Goal: Communication & Community: Connect with others

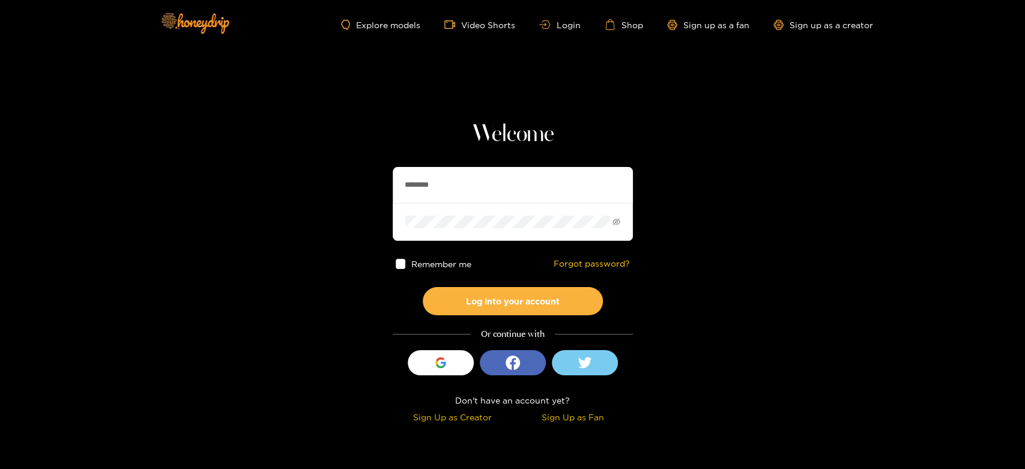
drag, startPoint x: 463, startPoint y: 195, endPoint x: 363, endPoint y: 181, distance: 101.2
click at [363, 181] on section "Welcome ******** Remember me Forgot password? Log into your account Or continue…" at bounding box center [512, 213] width 1025 height 427
paste input "text"
type input "********"
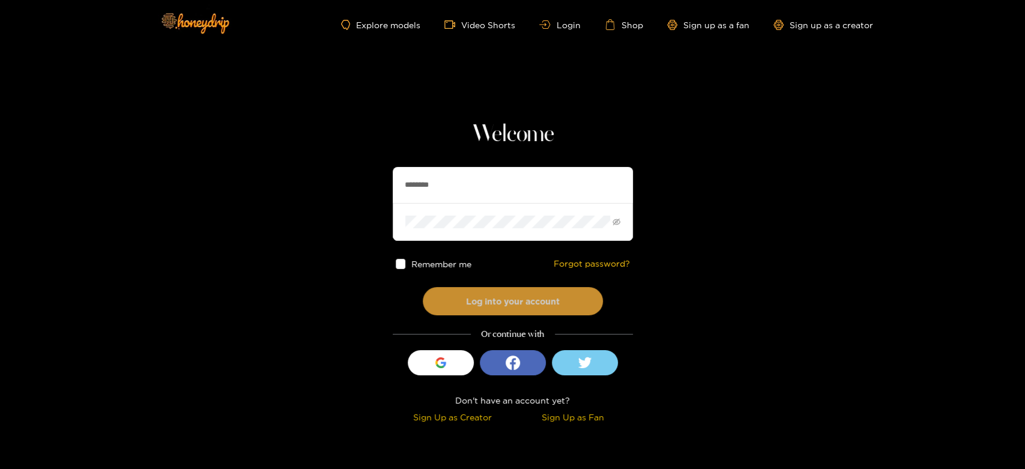
click at [506, 293] on button "Log into your account" at bounding box center [513, 301] width 180 height 28
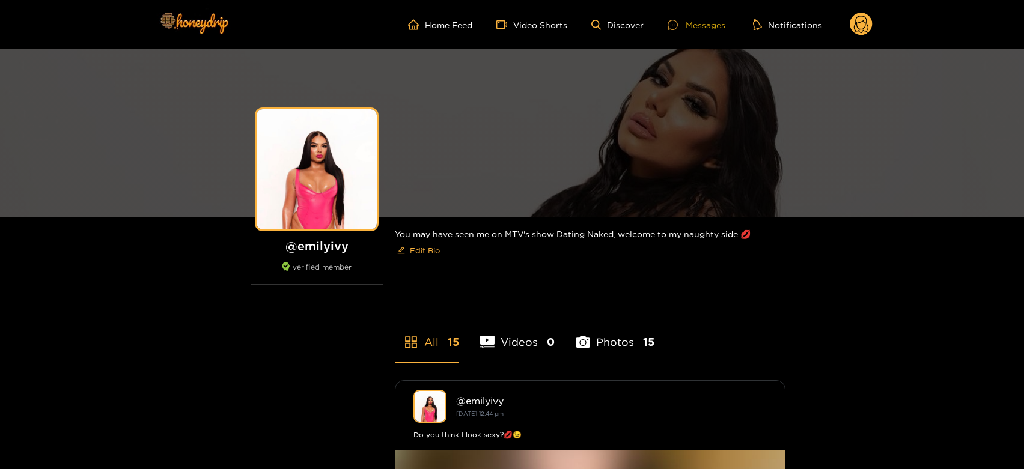
click at [699, 28] on div "Messages" at bounding box center [696, 25] width 58 height 14
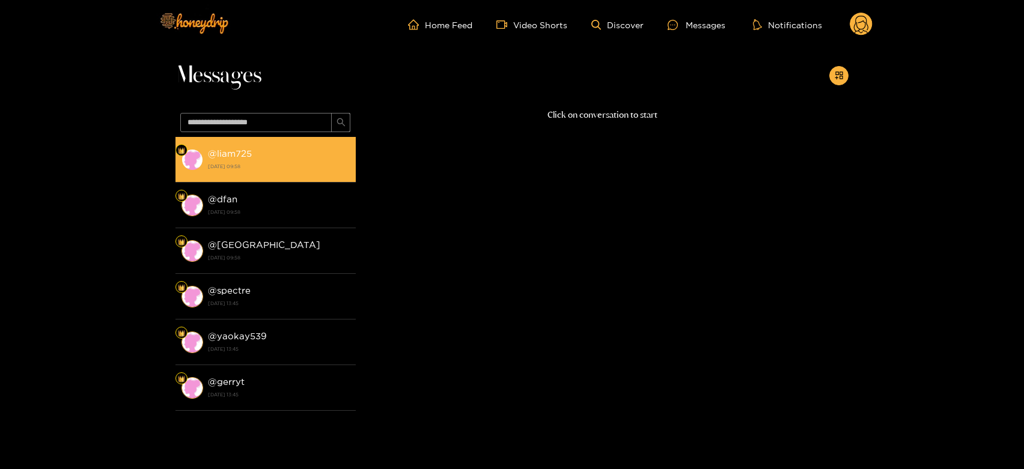
click at [300, 171] on strong "[DATE] 09:58" at bounding box center [279, 166] width 142 height 11
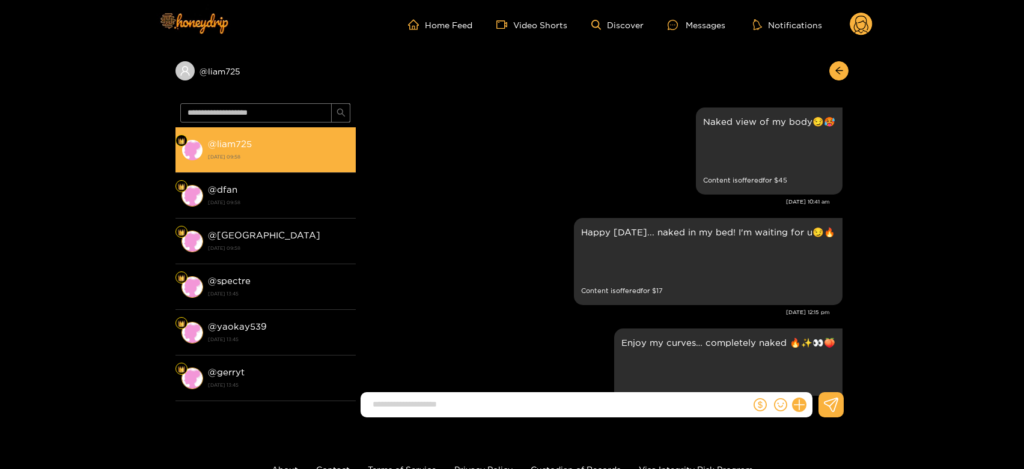
scroll to position [1849, 0]
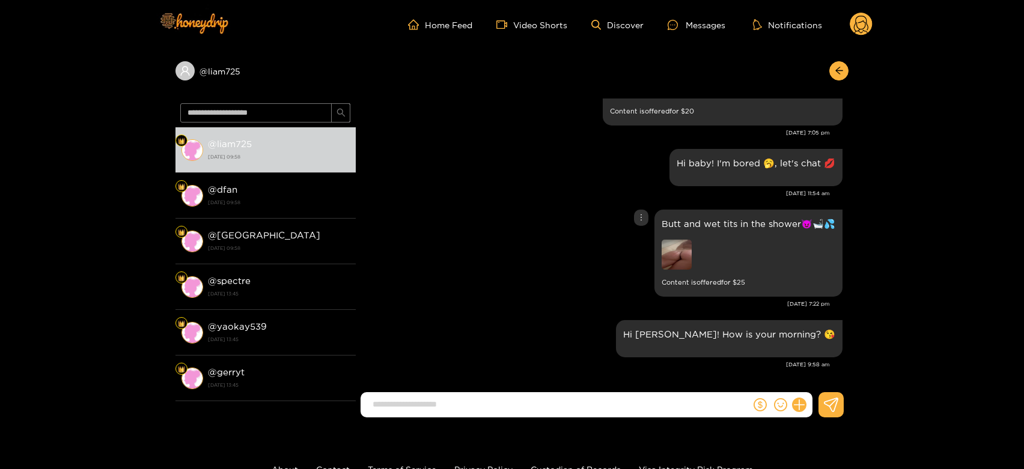
click at [682, 254] on img at bounding box center [676, 255] width 30 height 30
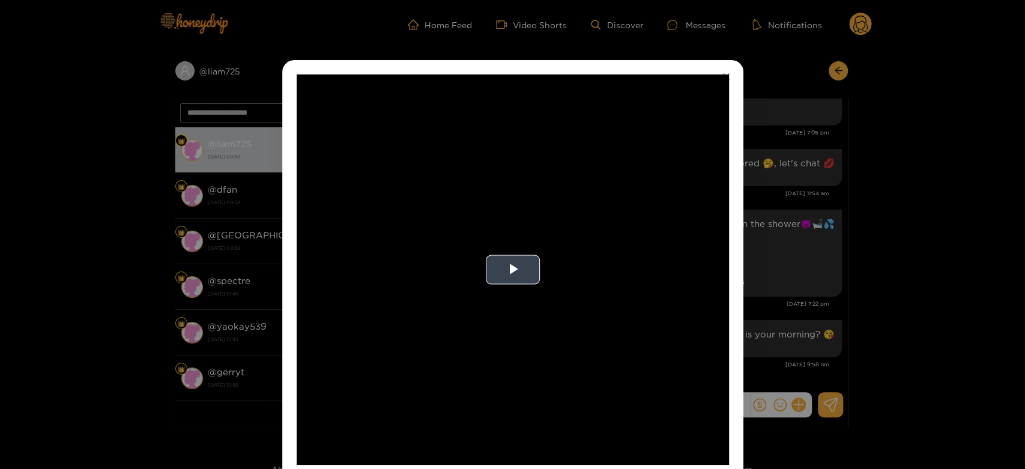
click at [588, 282] on video "Video Player" at bounding box center [513, 269] width 433 height 390
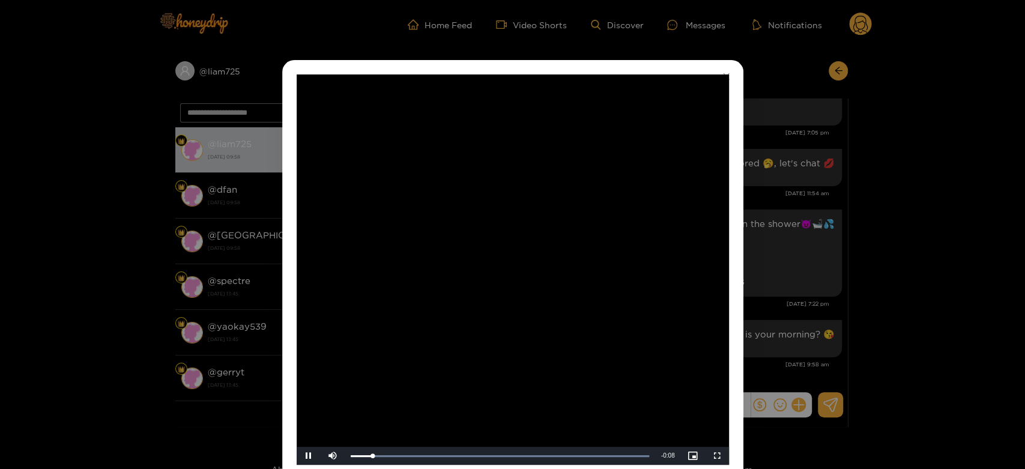
click at [588, 282] on video "Video Player" at bounding box center [513, 269] width 433 height 390
click at [806, 268] on div "**********" at bounding box center [512, 234] width 1025 height 469
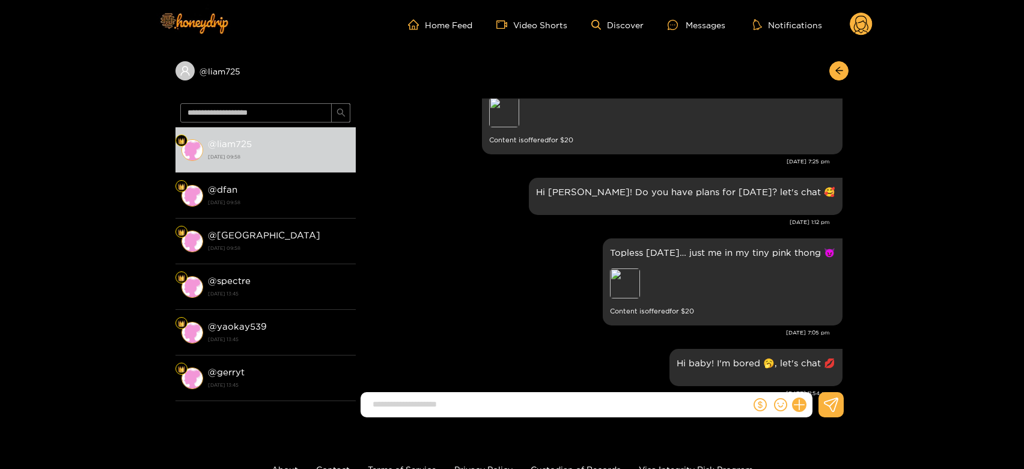
scroll to position [1648, 0]
click at [619, 276] on div "Preview" at bounding box center [625, 284] width 30 height 30
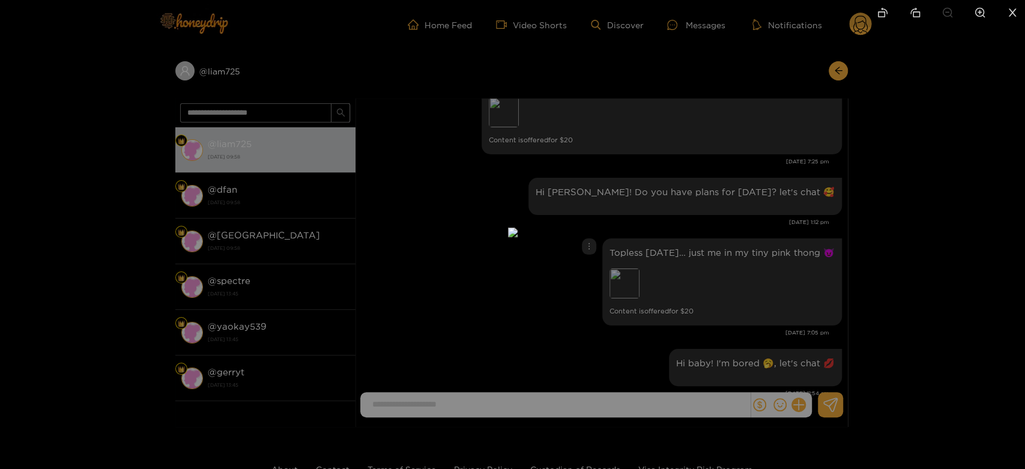
click at [731, 276] on div at bounding box center [512, 234] width 1025 height 469
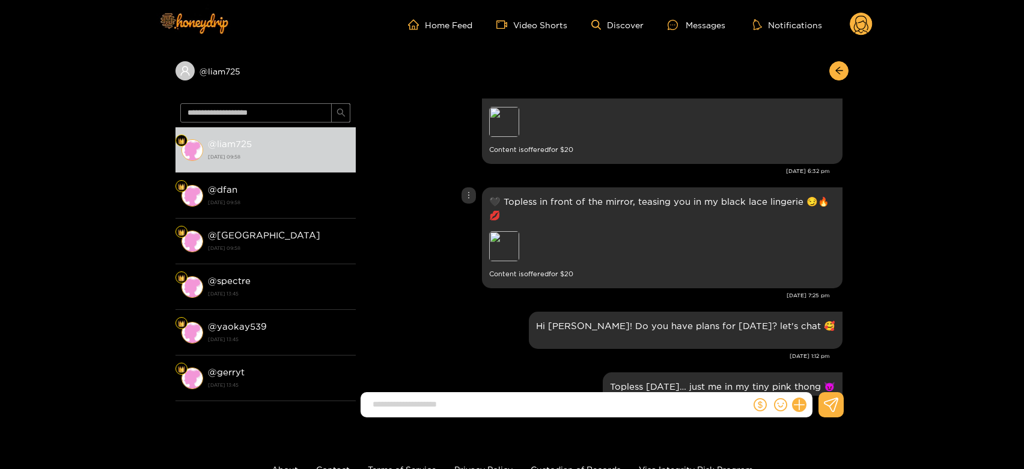
scroll to position [1448, 0]
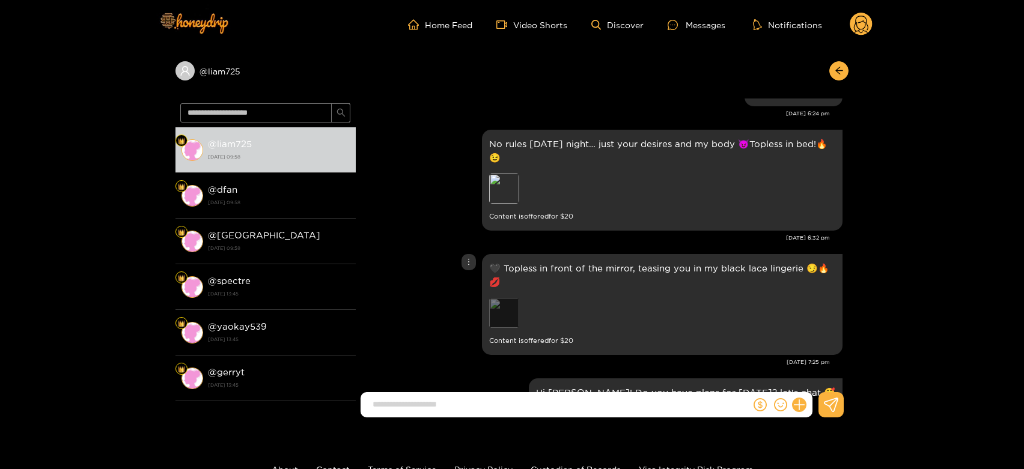
click at [508, 315] on div "Preview" at bounding box center [504, 313] width 30 height 30
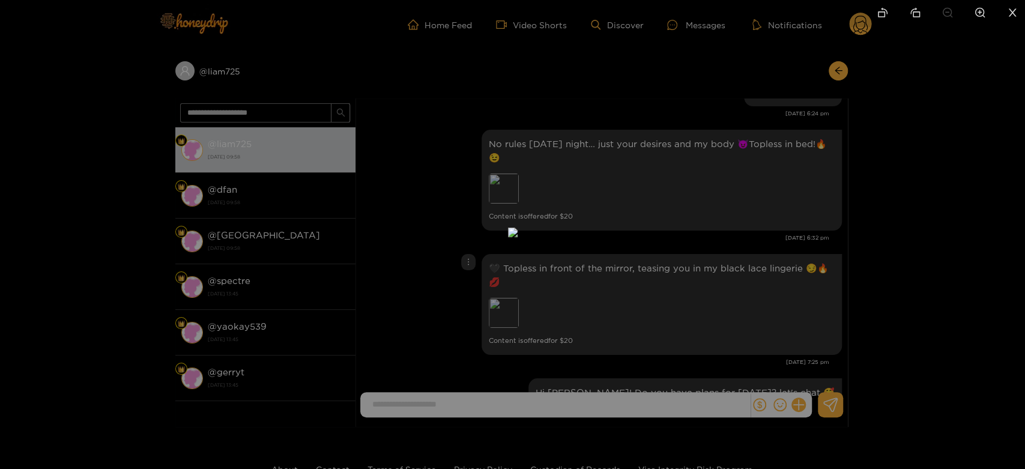
click at [734, 274] on div at bounding box center [512, 234] width 1025 height 469
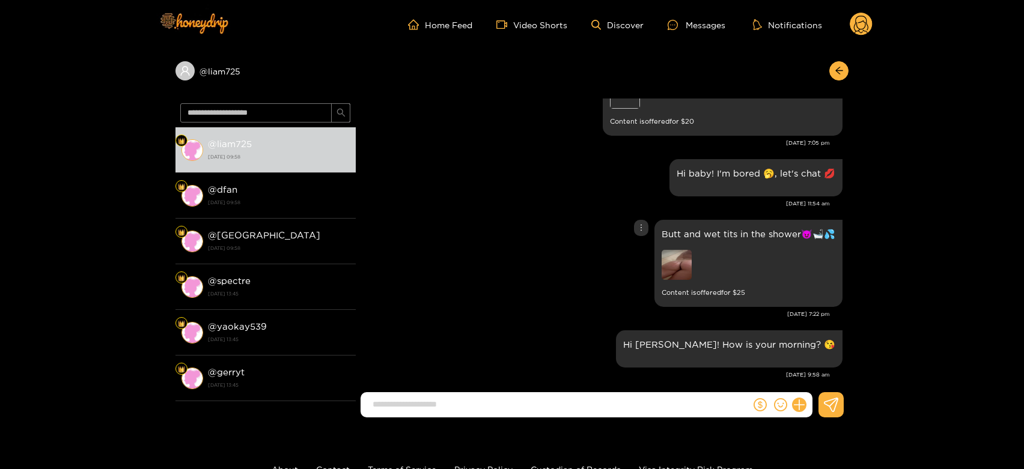
scroll to position [1849, 0]
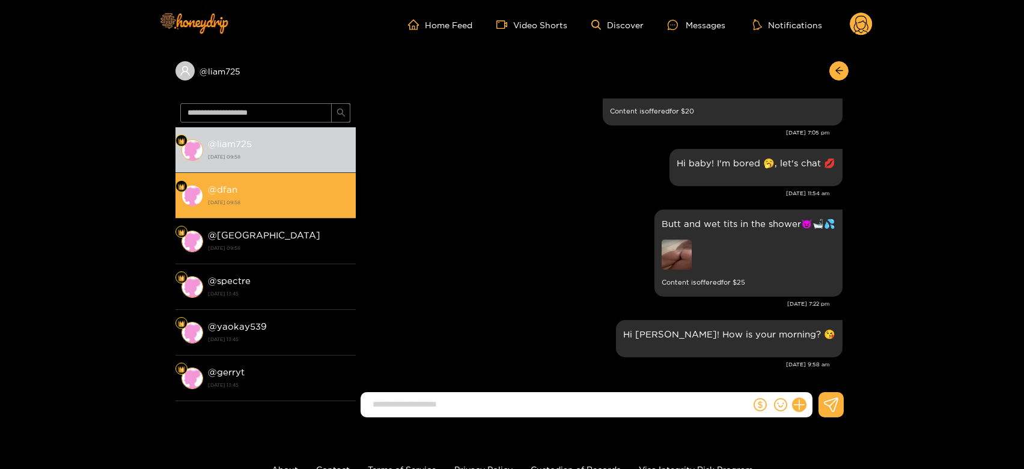
drag, startPoint x: 251, startPoint y: 175, endPoint x: 269, endPoint y: 201, distance: 31.5
click at [250, 175] on li "@ dfan 24 September 2025 09:58" at bounding box center [265, 196] width 180 height 46
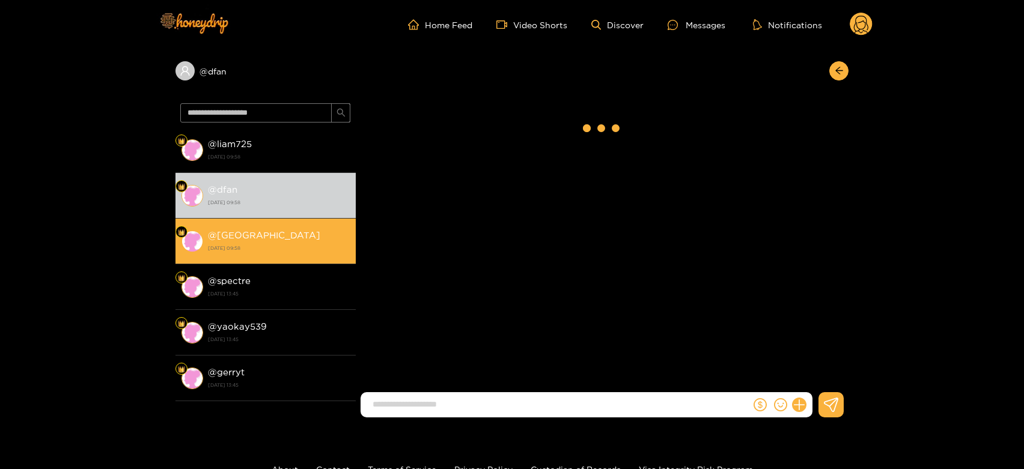
scroll to position [2379, 0]
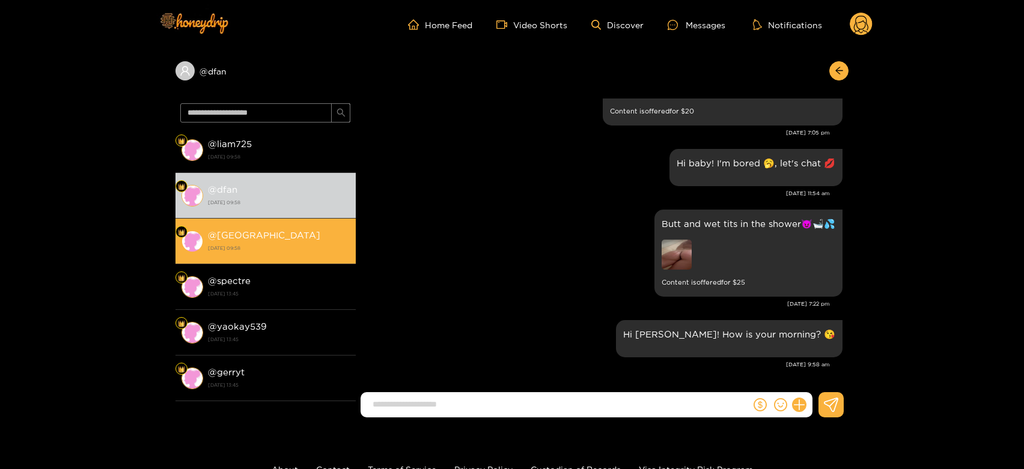
click at [276, 231] on div "@ delft 24 September 2025 09:58" at bounding box center [279, 241] width 142 height 27
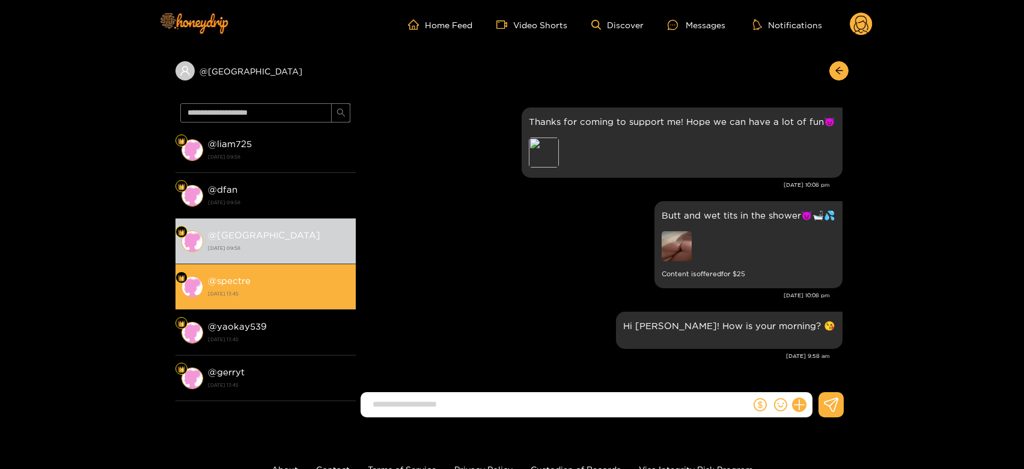
click at [258, 305] on li "@ spectre 18 September 2025 13:45" at bounding box center [265, 287] width 180 height 46
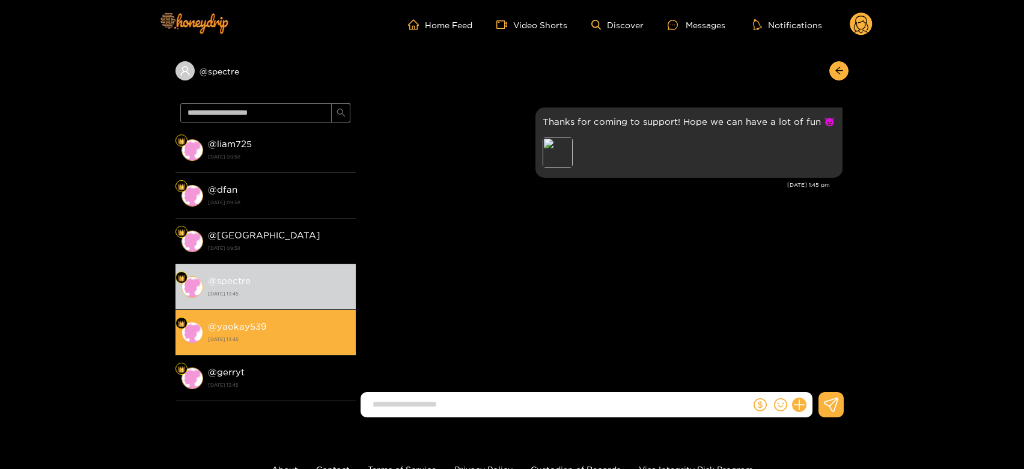
click at [263, 326] on strong "@ yaokay539" at bounding box center [237, 326] width 59 height 10
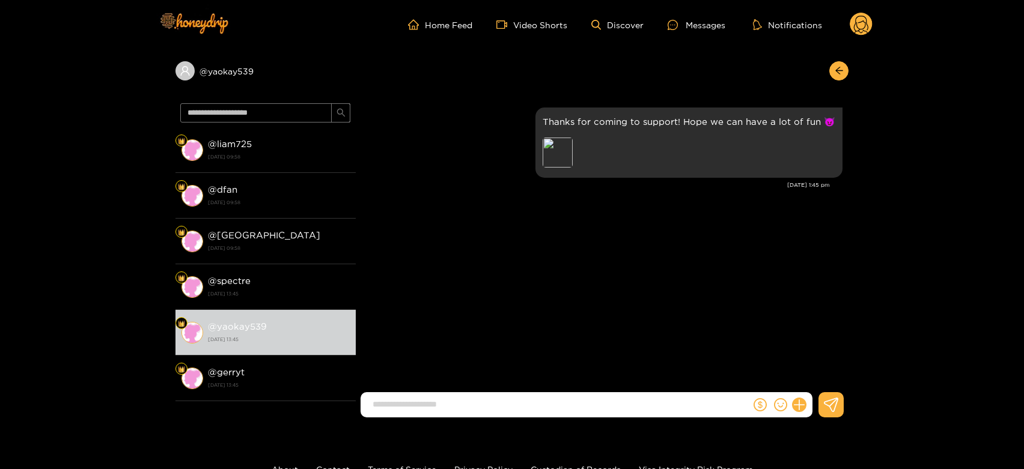
click at [860, 16] on g at bounding box center [860, 25] width 23 height 24
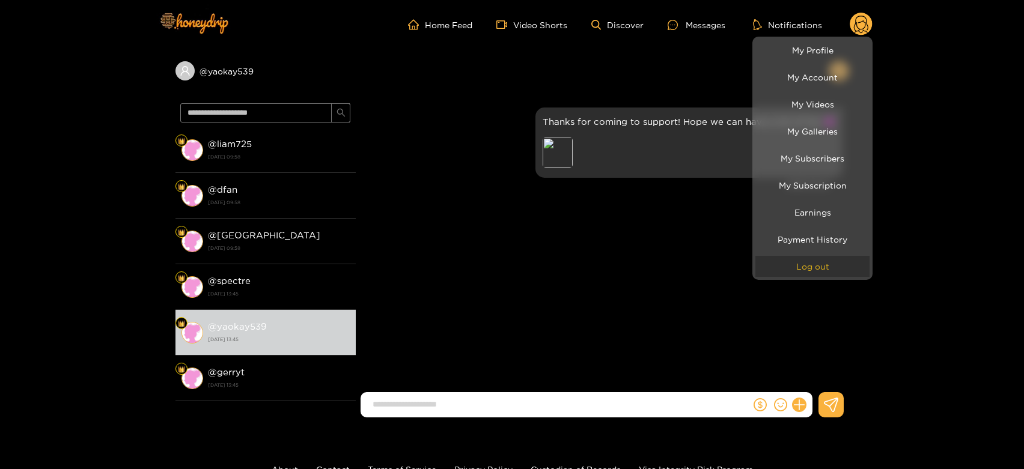
click at [821, 263] on button "Log out" at bounding box center [812, 266] width 114 height 21
